Goal: Check status: Check status

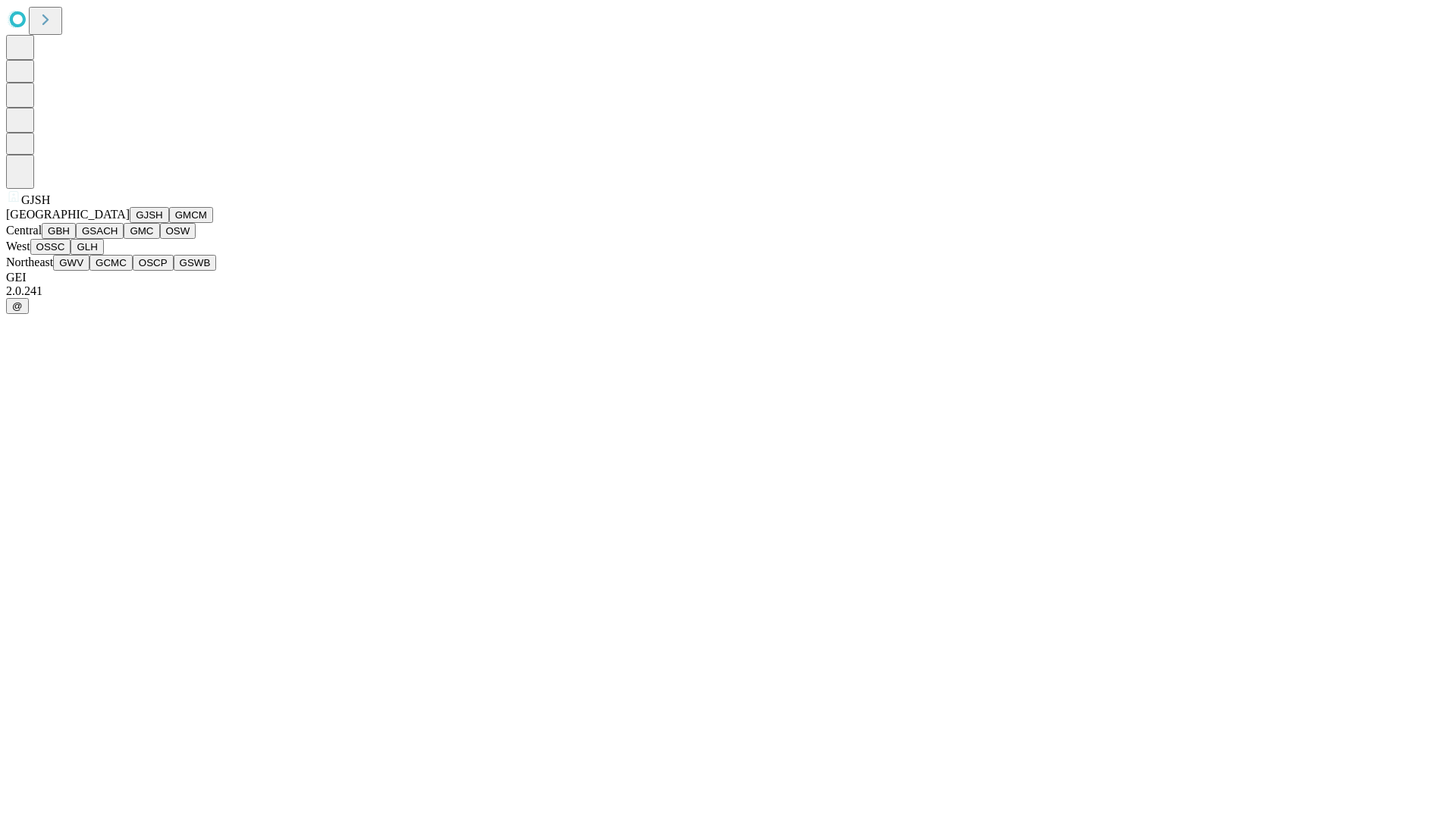
click at [130, 223] on button "GJSH" at bounding box center [149, 214] width 40 height 16
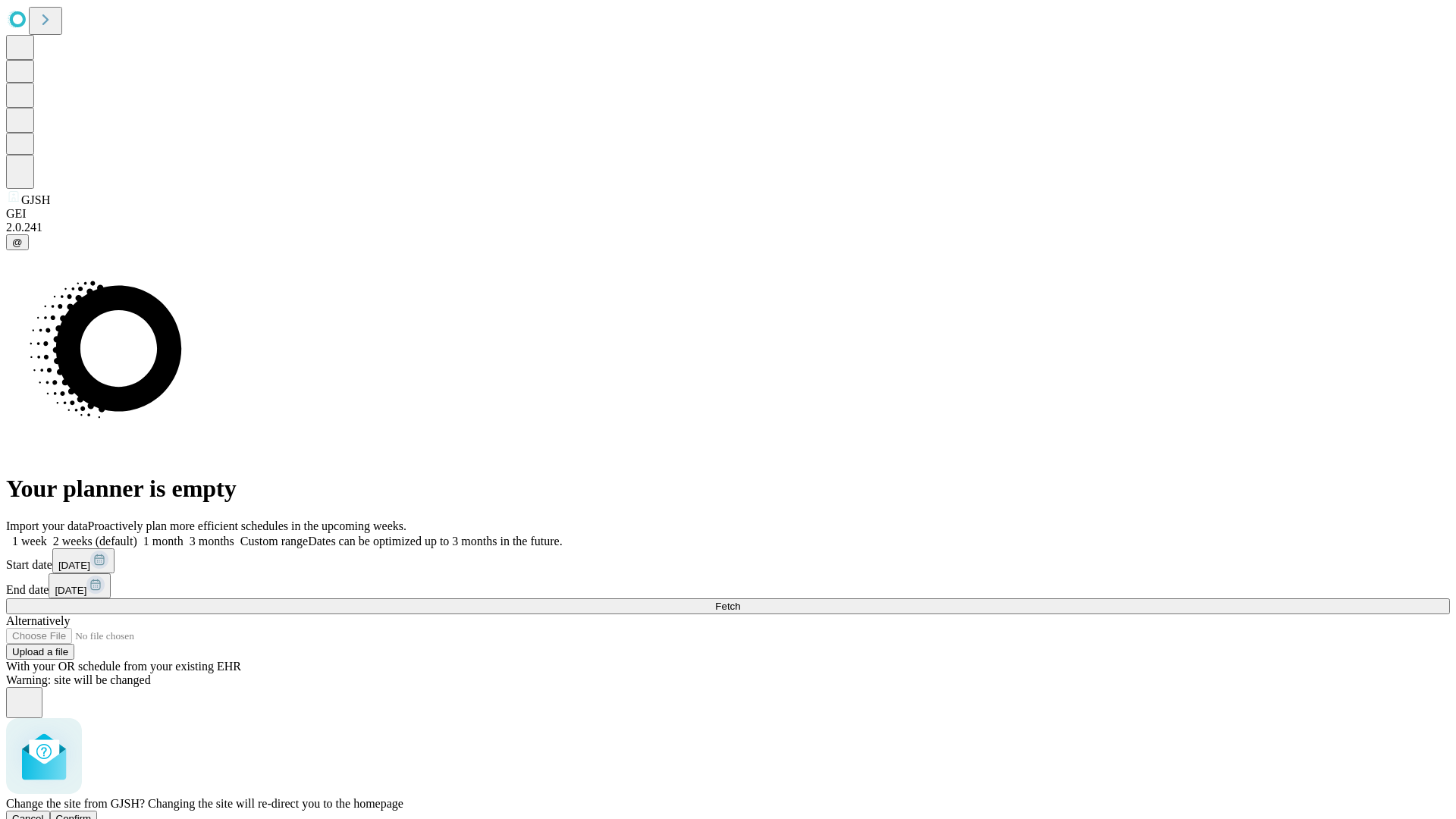
click at [92, 813] on span "Confirm" at bounding box center [73, 818] width 35 height 11
click at [47, 534] on label "1 week" at bounding box center [26, 540] width 41 height 13
click at [741, 600] on span "Fetch" at bounding box center [728, 605] width 25 height 11
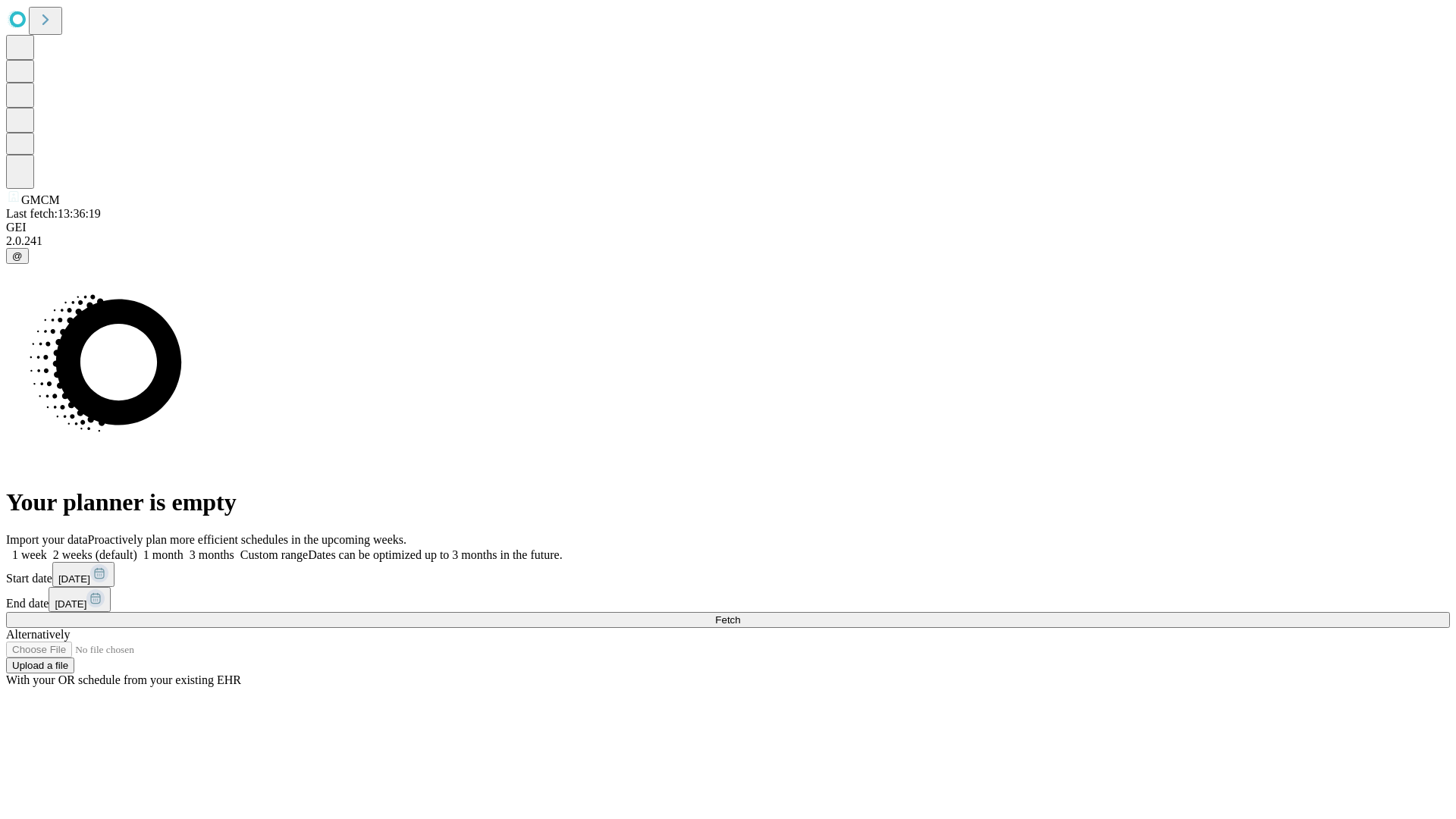
click at [741, 615] on span "Fetch" at bounding box center [728, 620] width 25 height 11
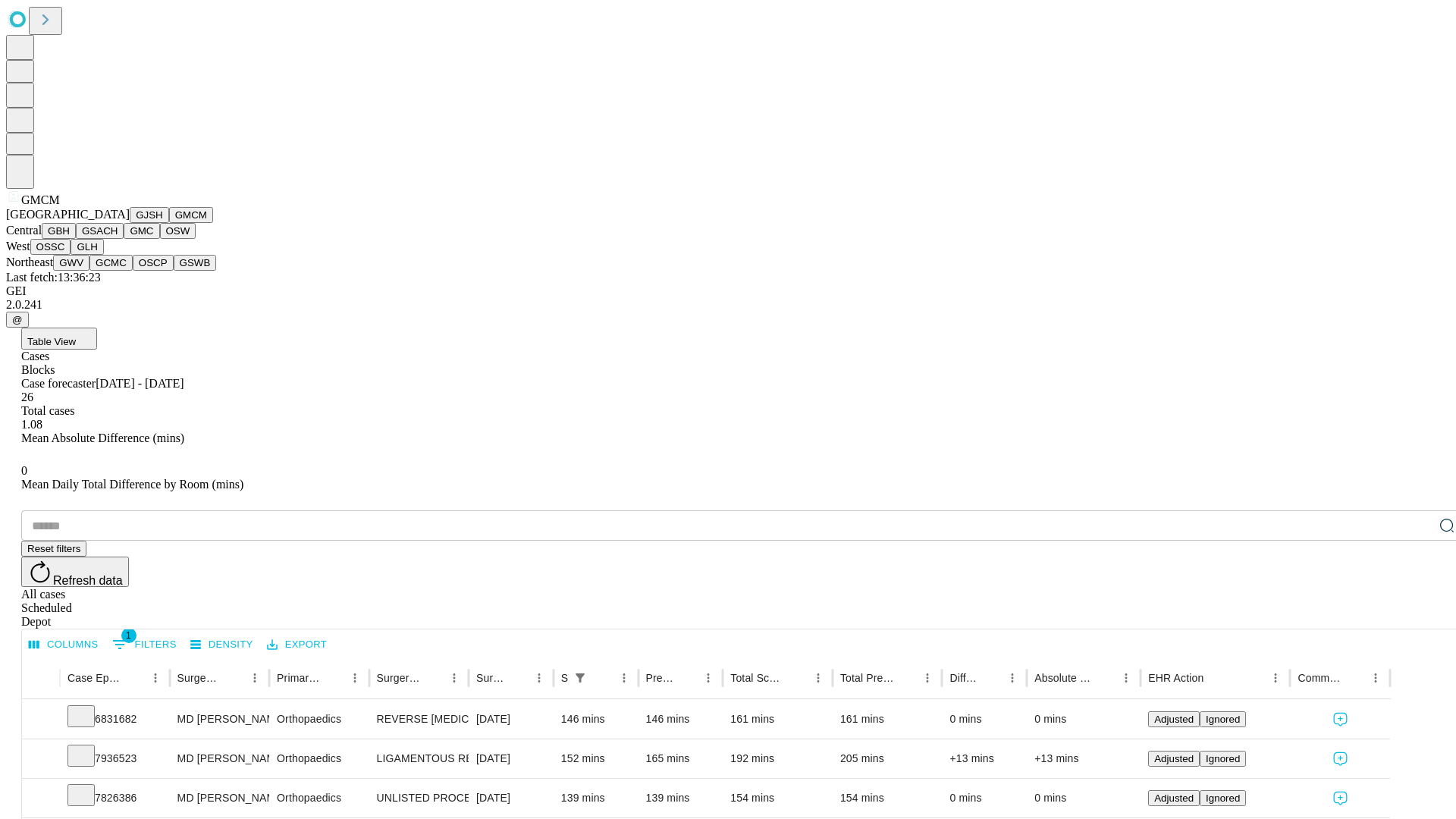
click at [76, 239] on button "GBH" at bounding box center [58, 231] width 34 height 16
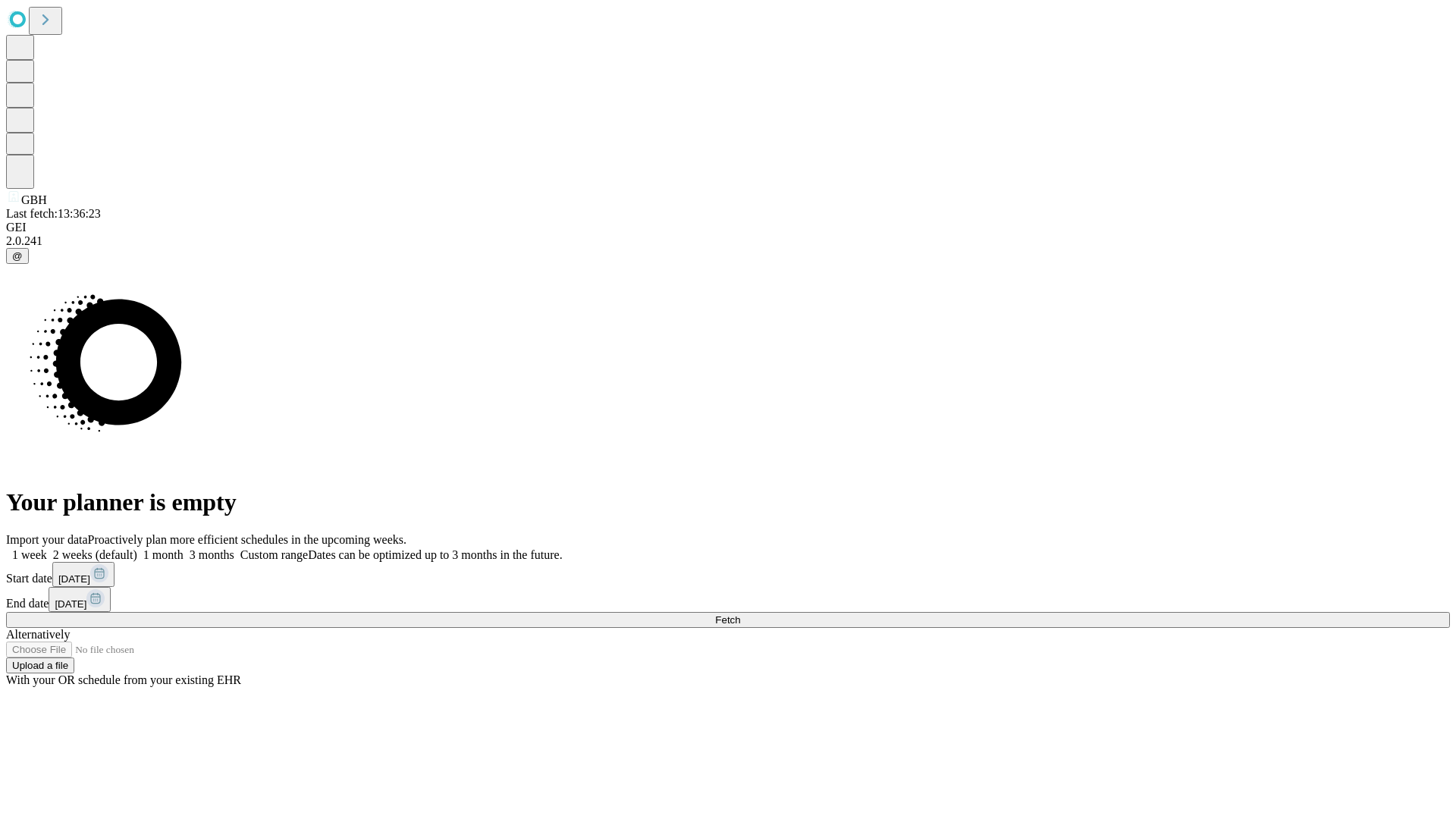
click at [47, 548] on label "1 week" at bounding box center [26, 554] width 41 height 13
click at [741, 615] on span "Fetch" at bounding box center [728, 620] width 25 height 11
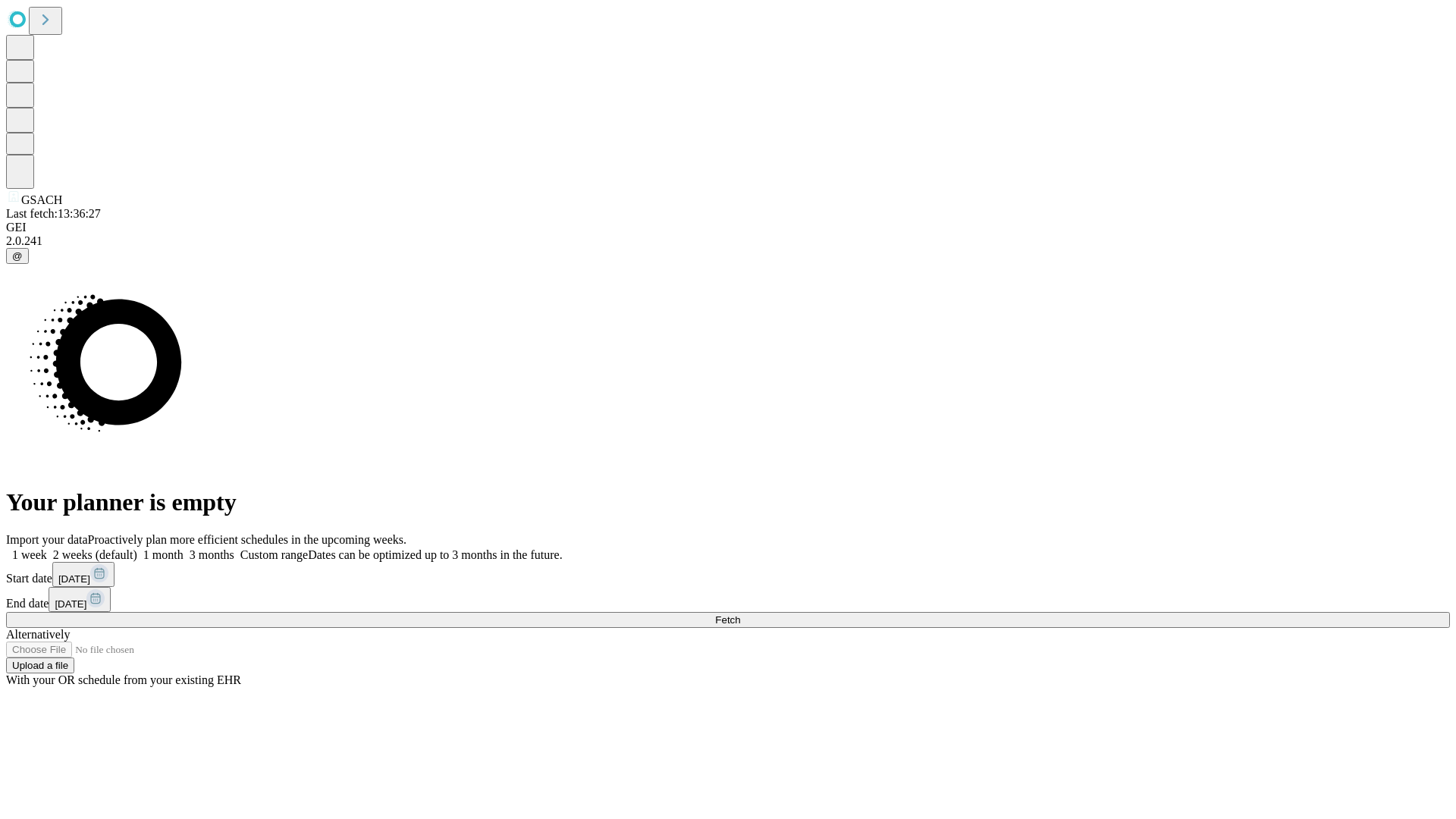
click at [47, 548] on label "1 week" at bounding box center [26, 554] width 41 height 13
click at [741, 615] on span "Fetch" at bounding box center [728, 620] width 25 height 11
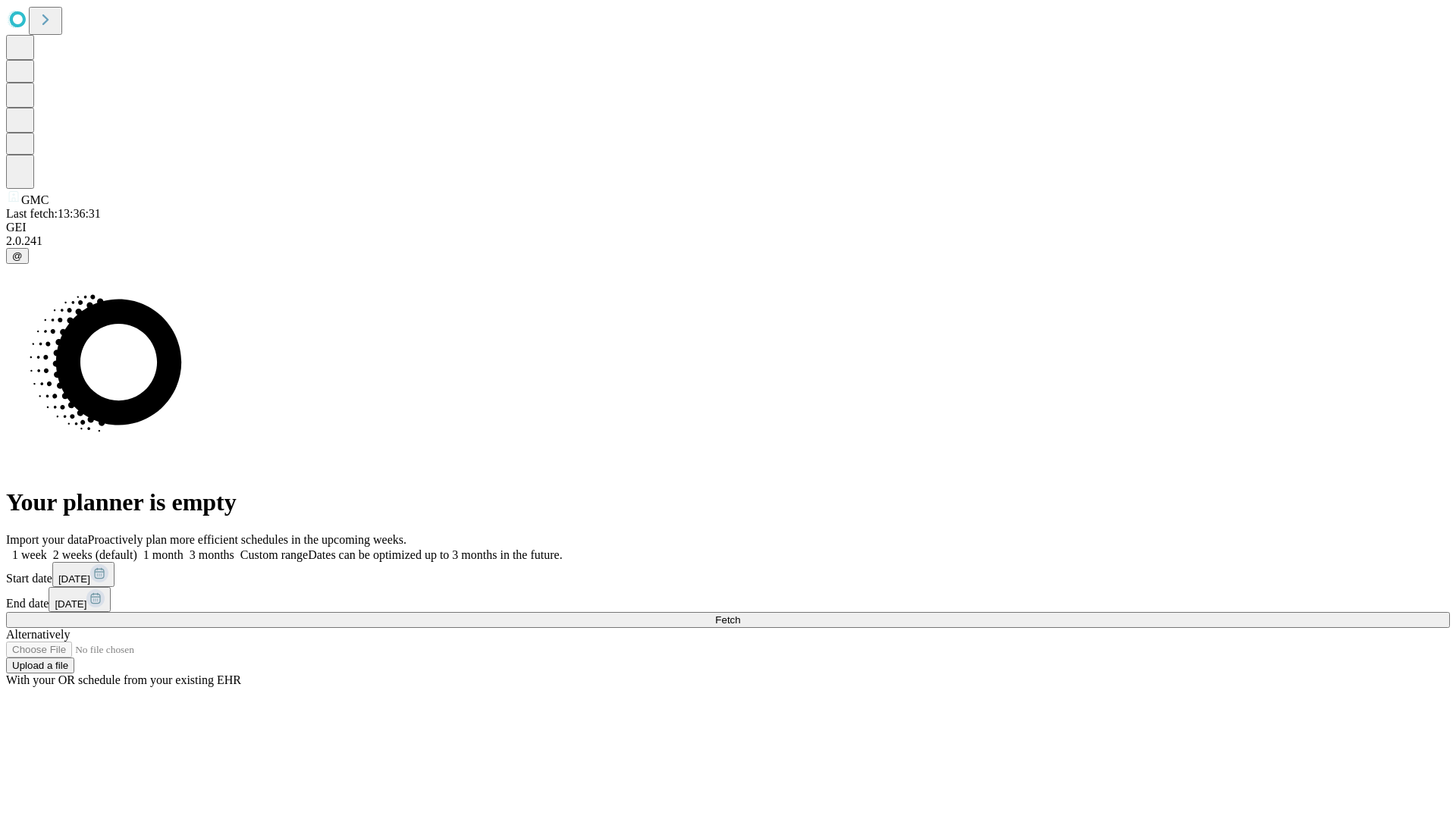
click at [47, 548] on label "1 week" at bounding box center [26, 554] width 41 height 13
click at [741, 615] on span "Fetch" at bounding box center [728, 620] width 25 height 11
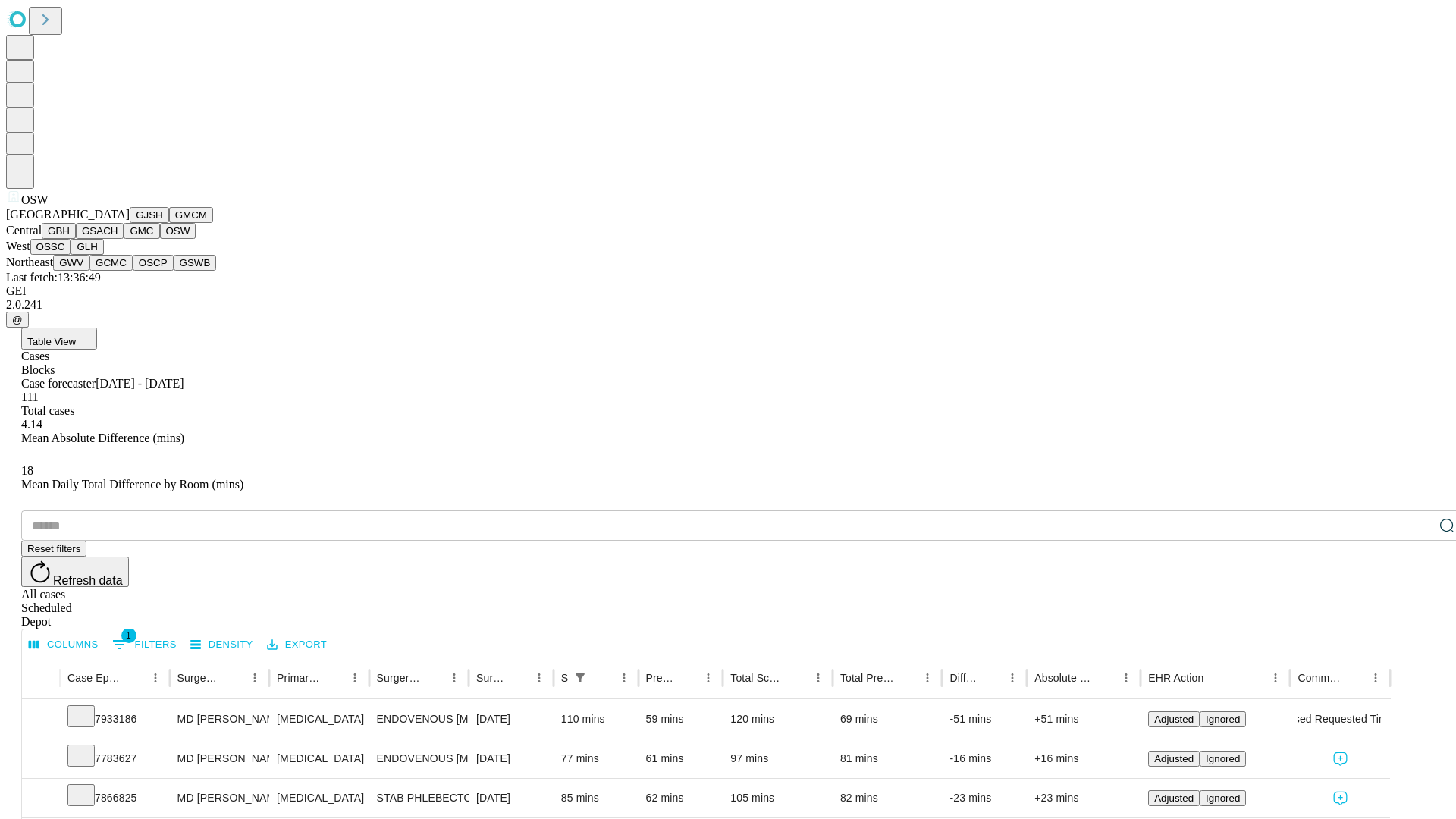
click at [71, 255] on button "OSSC" at bounding box center [51, 247] width 41 height 16
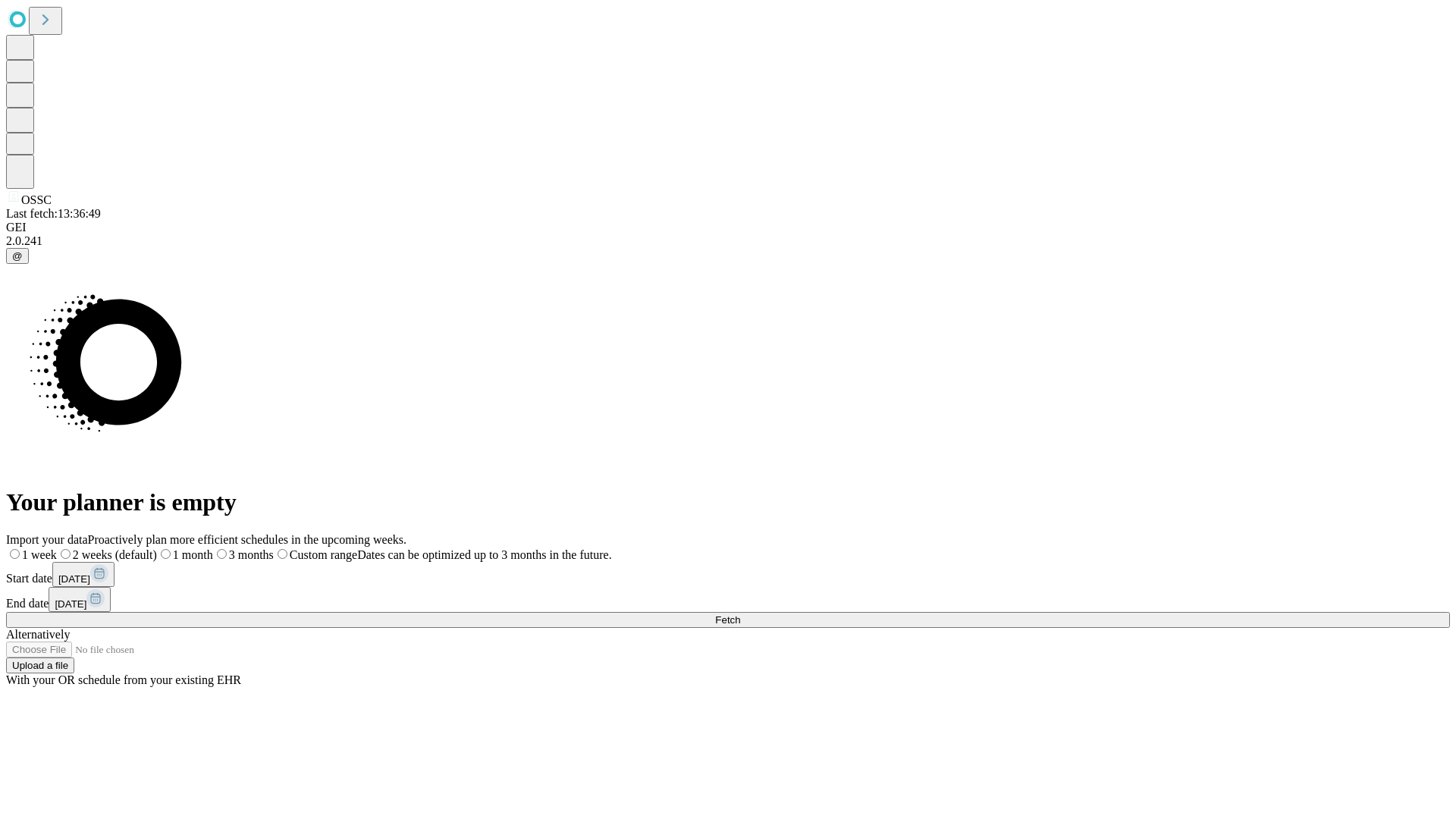
click at [57, 548] on label "1 week" at bounding box center [31, 554] width 51 height 13
click at [741, 615] on span "Fetch" at bounding box center [728, 620] width 25 height 11
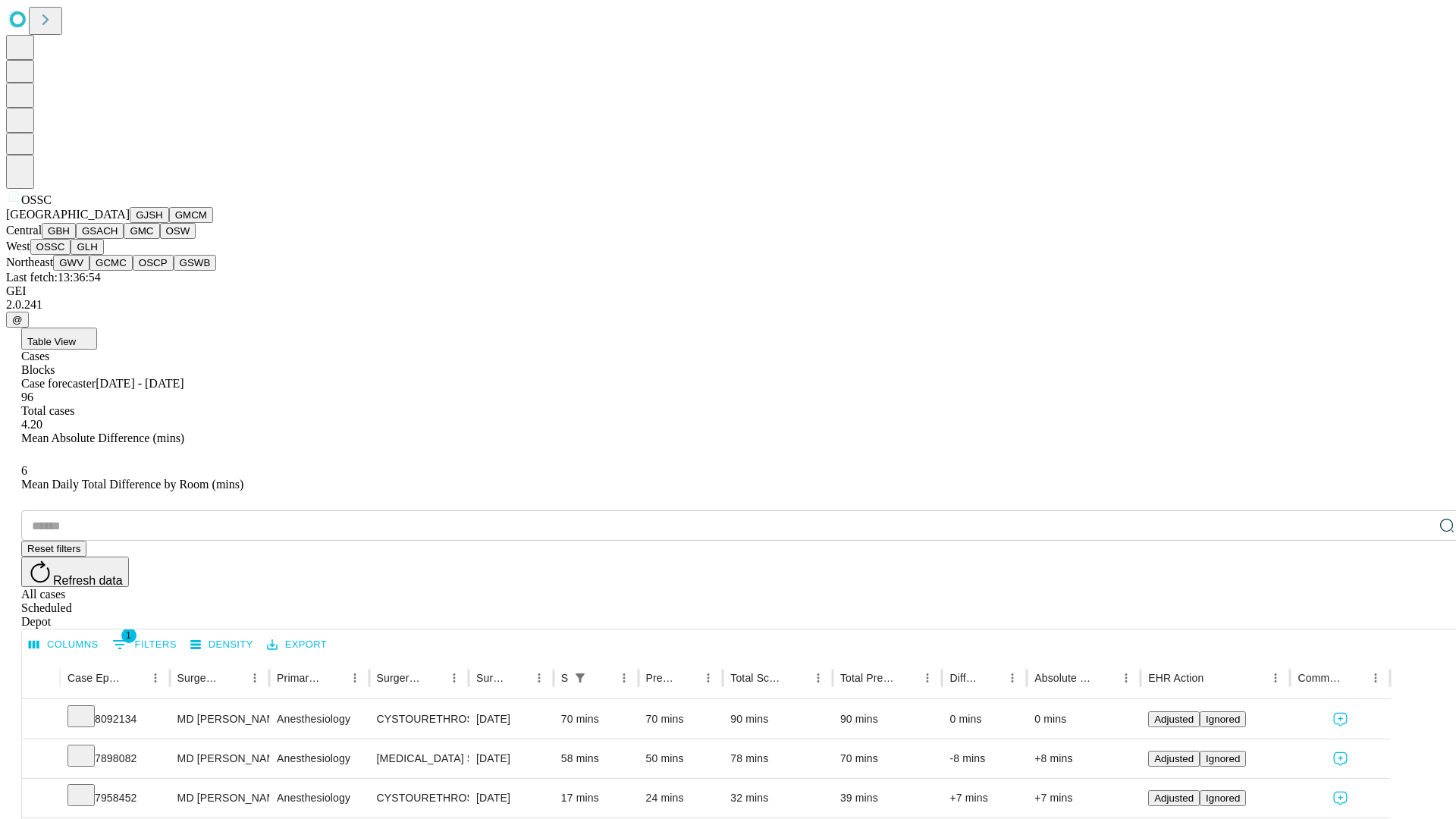
click at [103, 255] on button "GLH" at bounding box center [87, 247] width 33 height 16
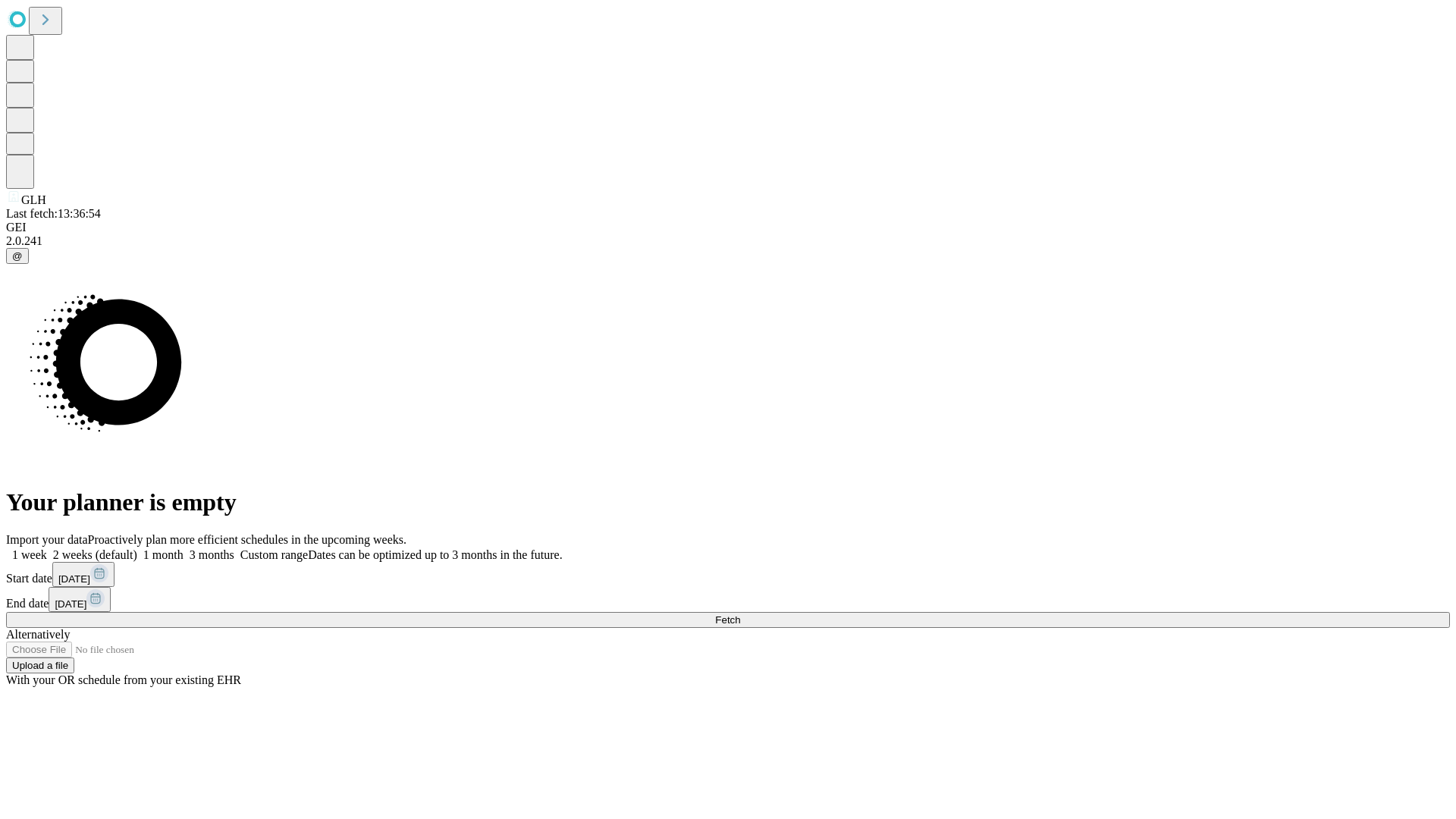
click at [47, 548] on label "1 week" at bounding box center [26, 554] width 41 height 13
click at [741, 615] on span "Fetch" at bounding box center [728, 620] width 25 height 11
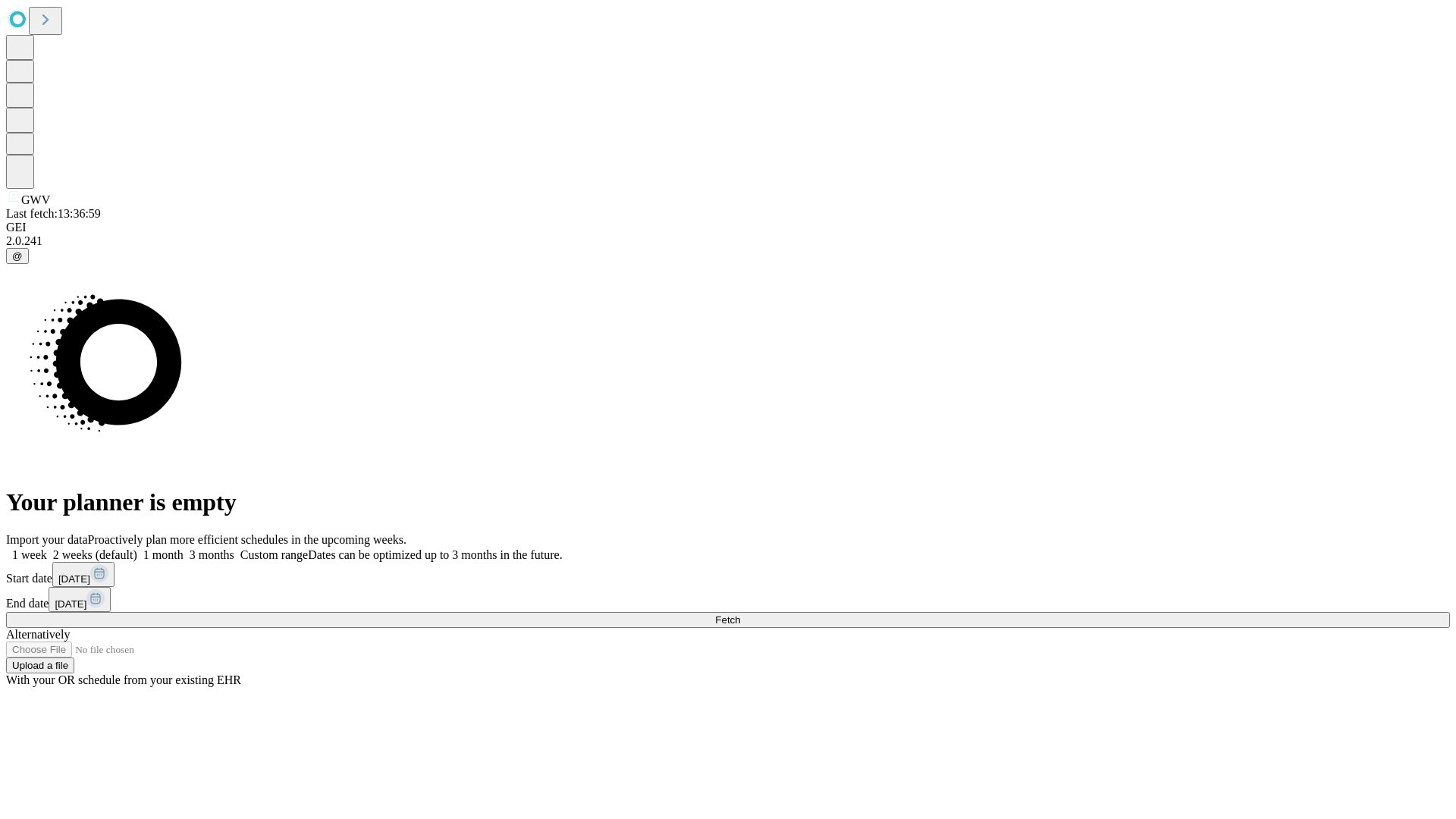
click at [47, 548] on label "1 week" at bounding box center [26, 554] width 41 height 13
click at [741, 615] on span "Fetch" at bounding box center [728, 620] width 25 height 11
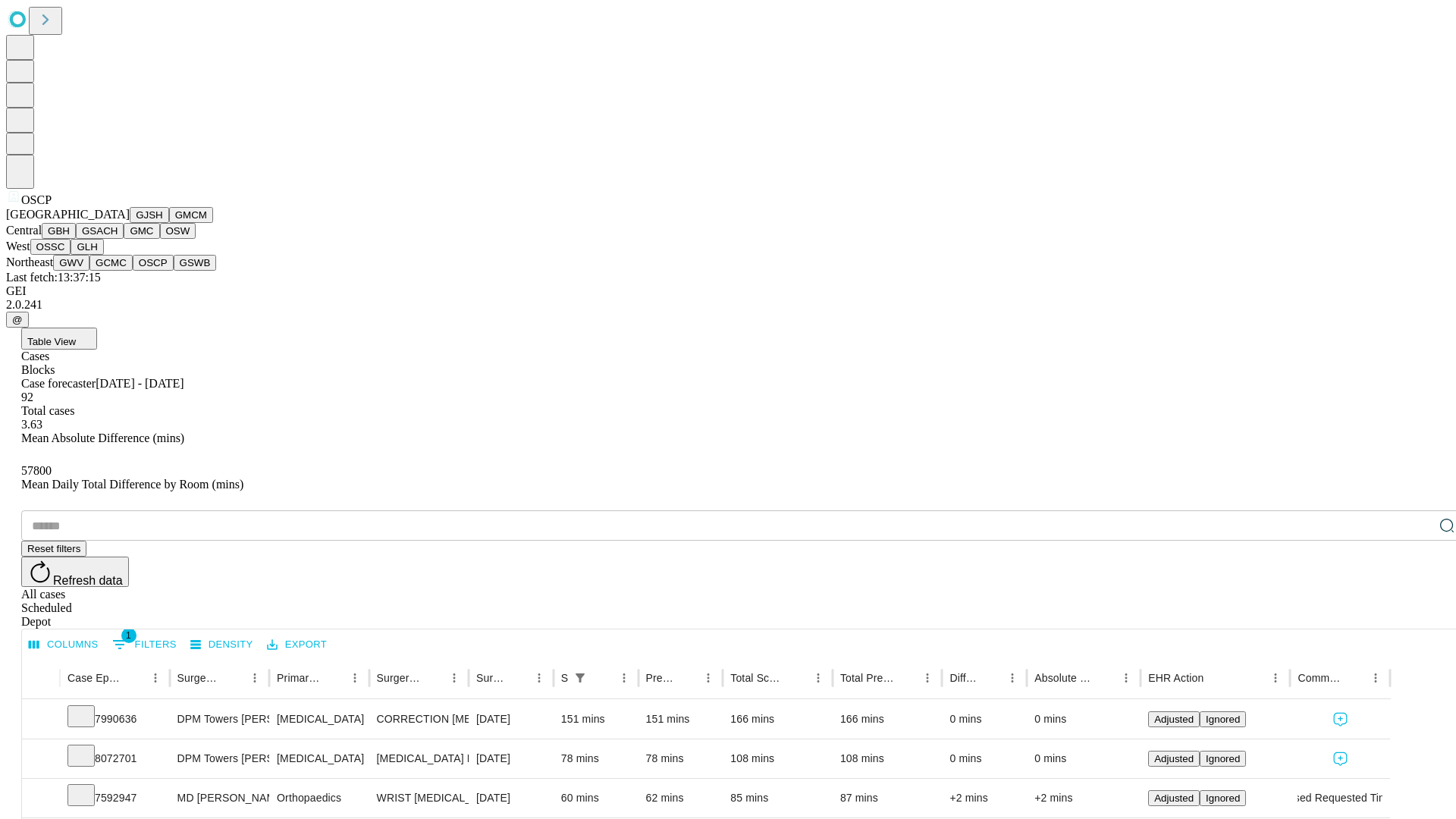
click at [174, 271] on button "GSWB" at bounding box center [195, 263] width 43 height 16
